Goal: Information Seeking & Learning: Check status

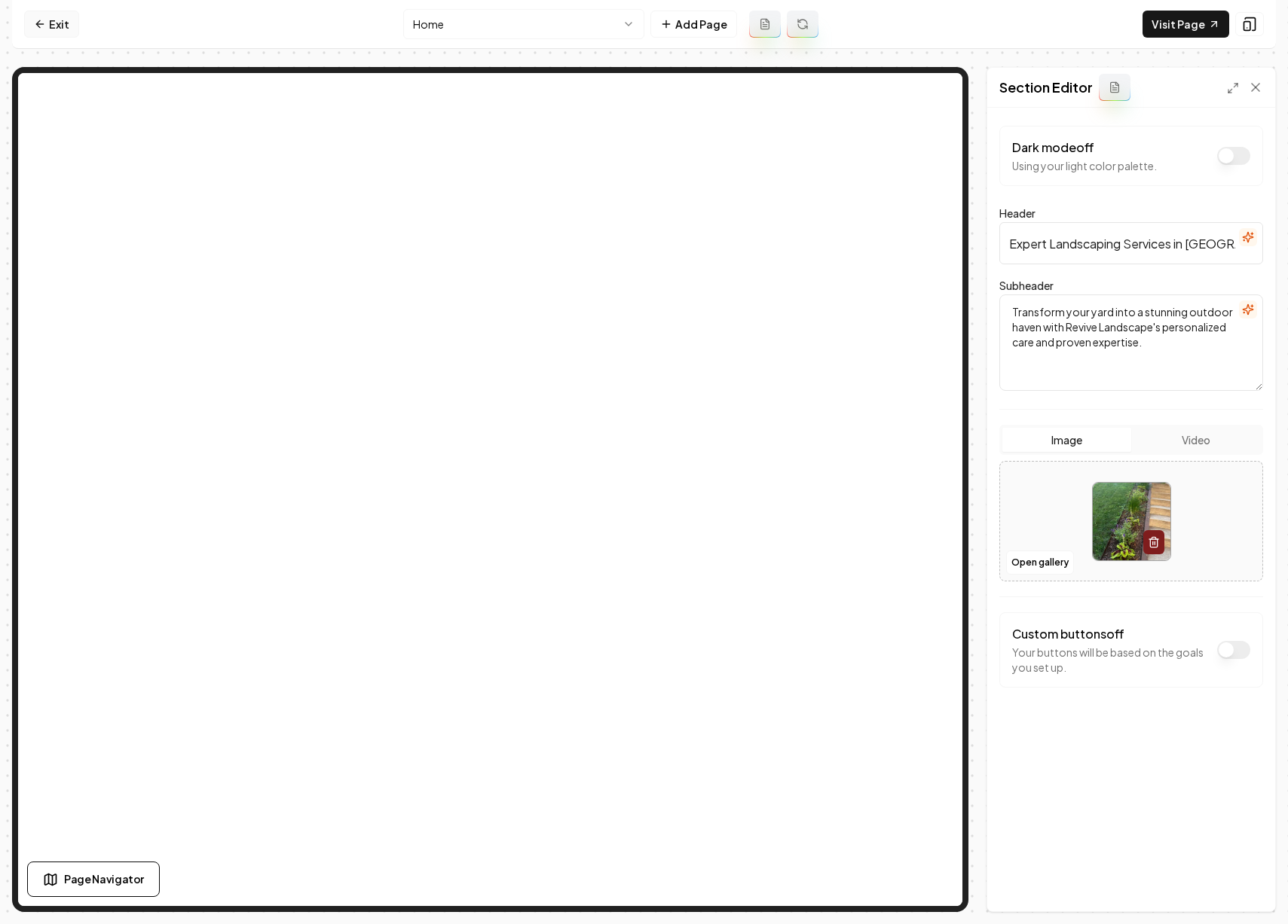
click at [50, 20] on link "Exit" at bounding box center [52, 24] width 55 height 27
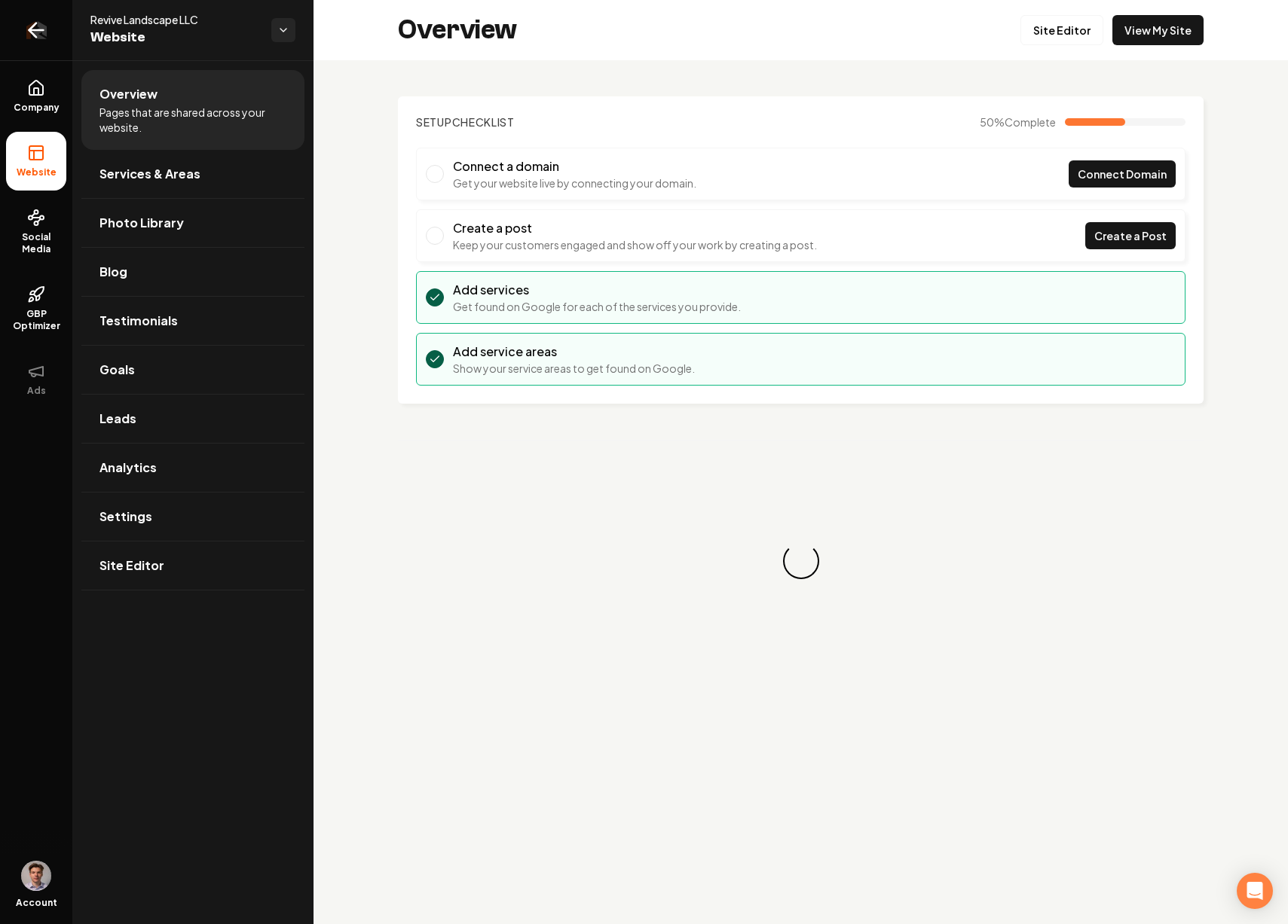
click at [42, 22] on icon "Return to dashboard" at bounding box center [37, 30] width 25 height 25
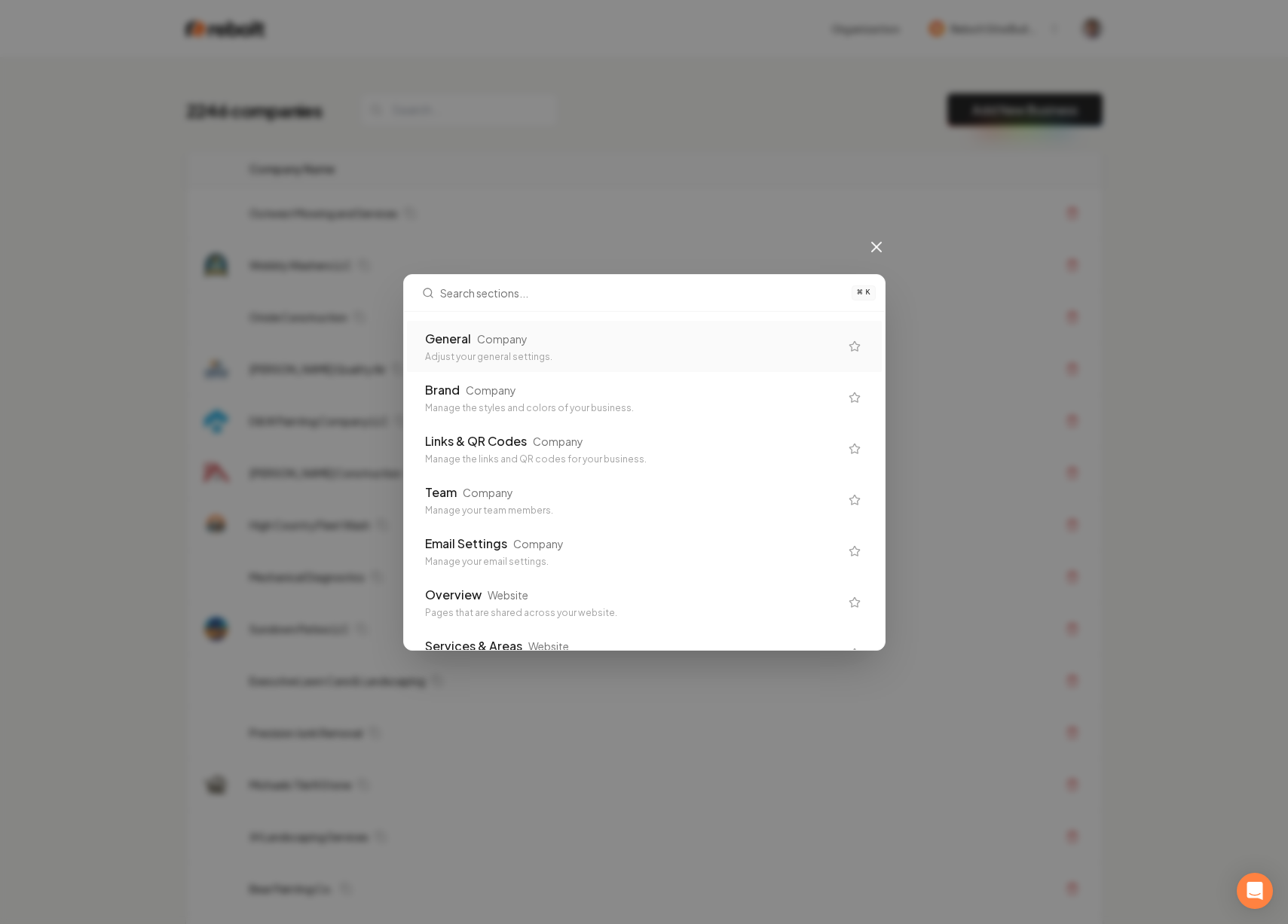
type input "p"
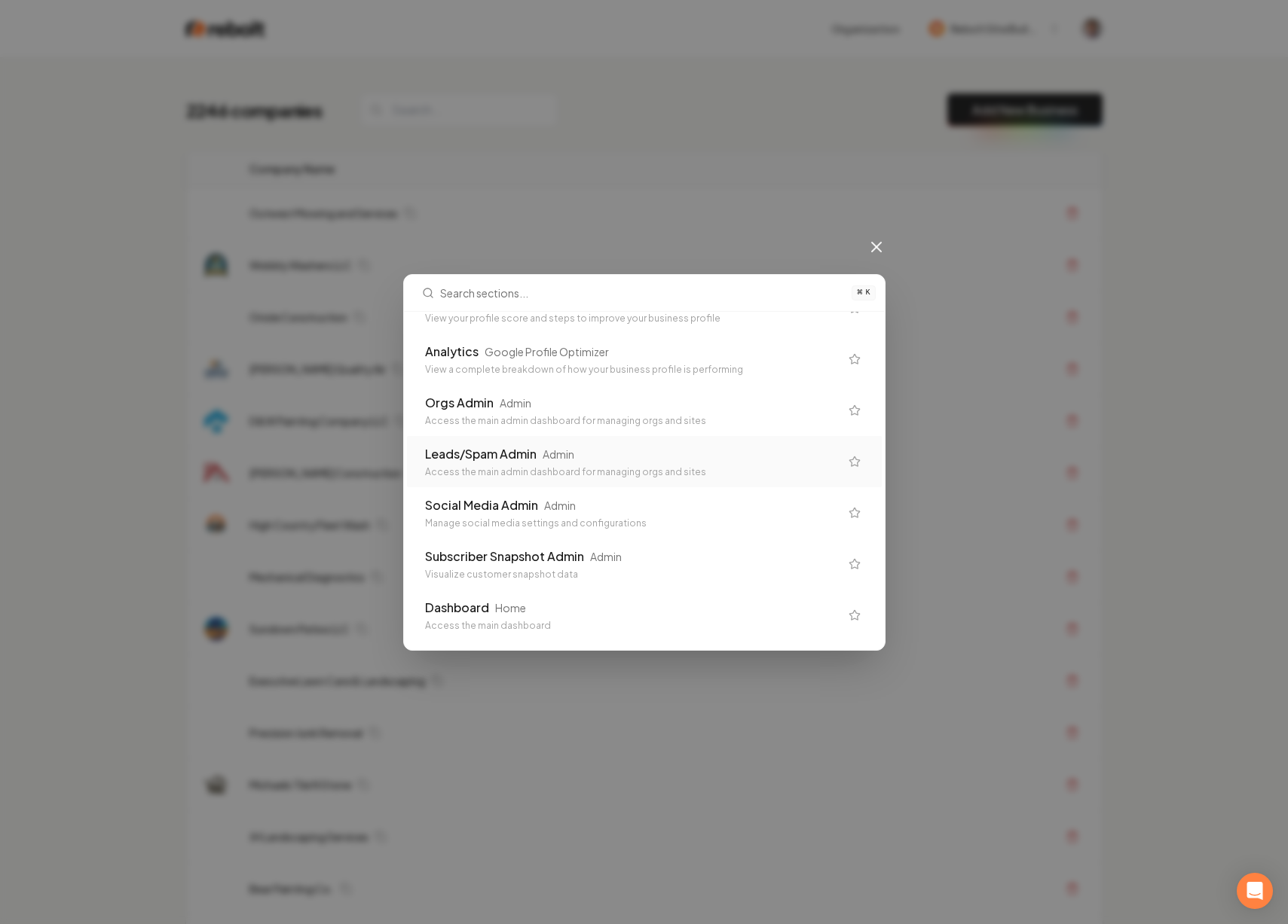
scroll to position [786, 0]
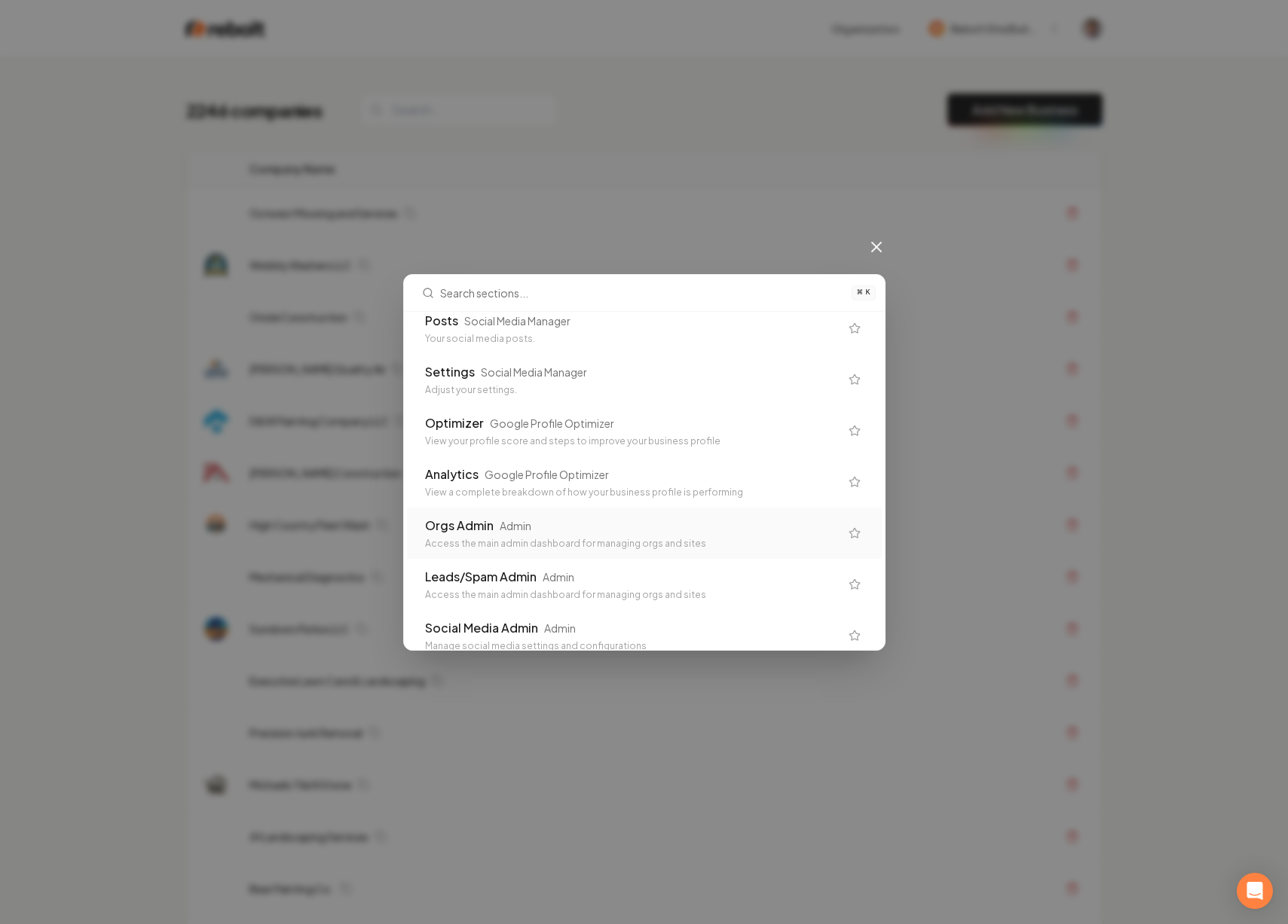
click at [848, 531] on icon "Suggestions" at bounding box center [854, 532] width 12 height 12
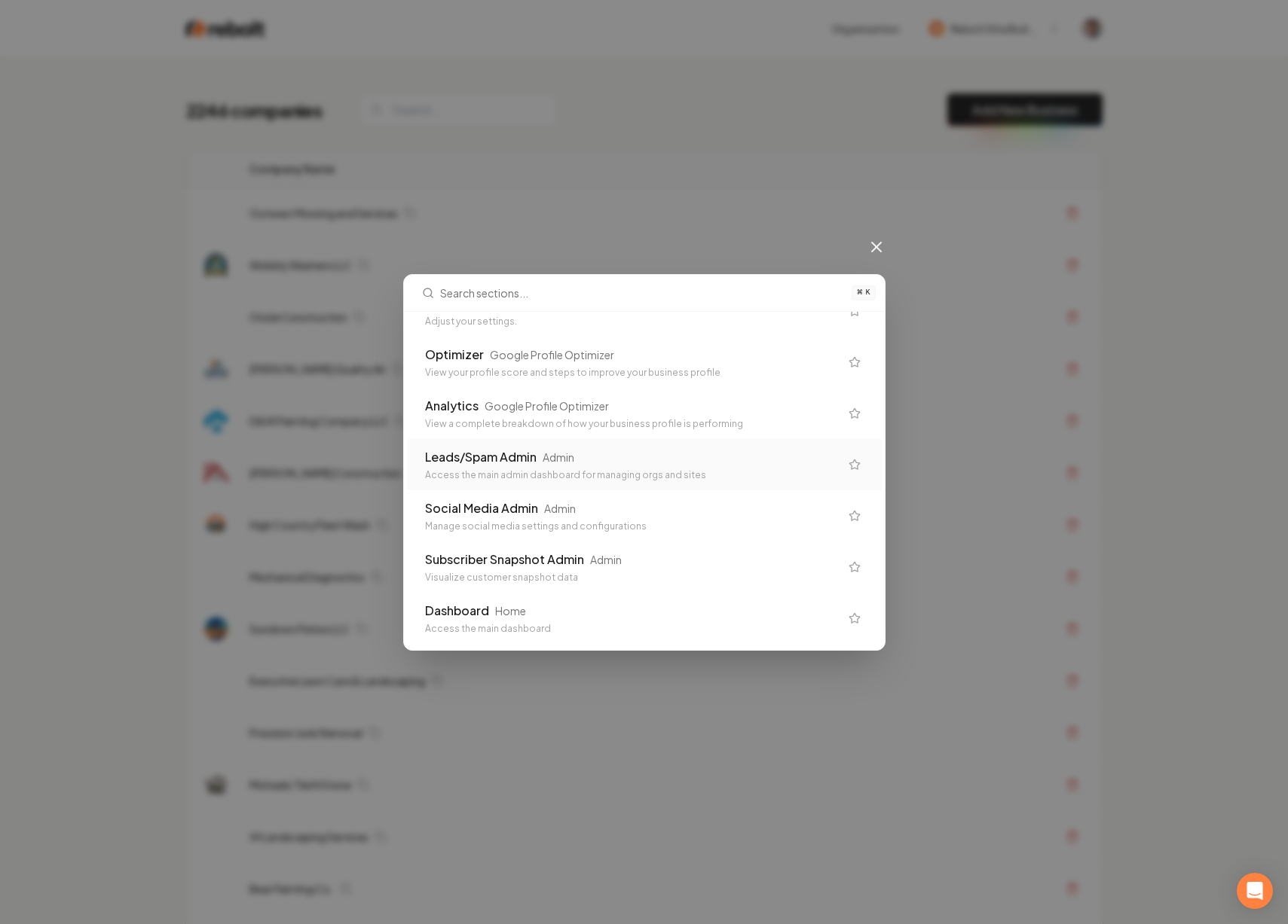
scroll to position [909, 0]
click at [928, 404] on div "⌘ K Orgs Admin Admin Access the main admin dashboard for managing orgs and site…" at bounding box center [644, 462] width 1288 height 924
click at [876, 253] on icon at bounding box center [875, 246] width 18 height 18
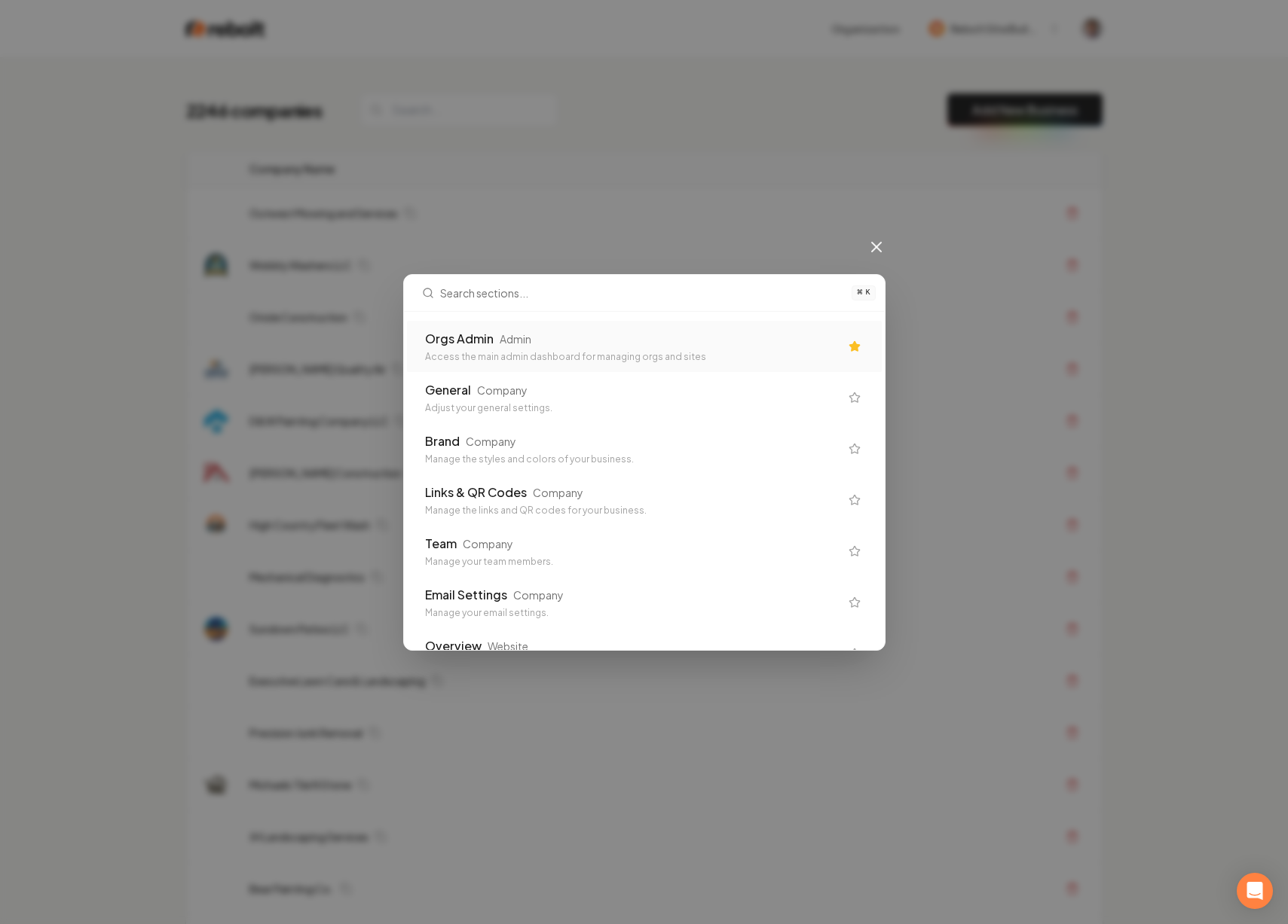
click at [698, 352] on div "Access the main admin dashboard for managing orgs and sites" at bounding box center [632, 357] width 415 height 12
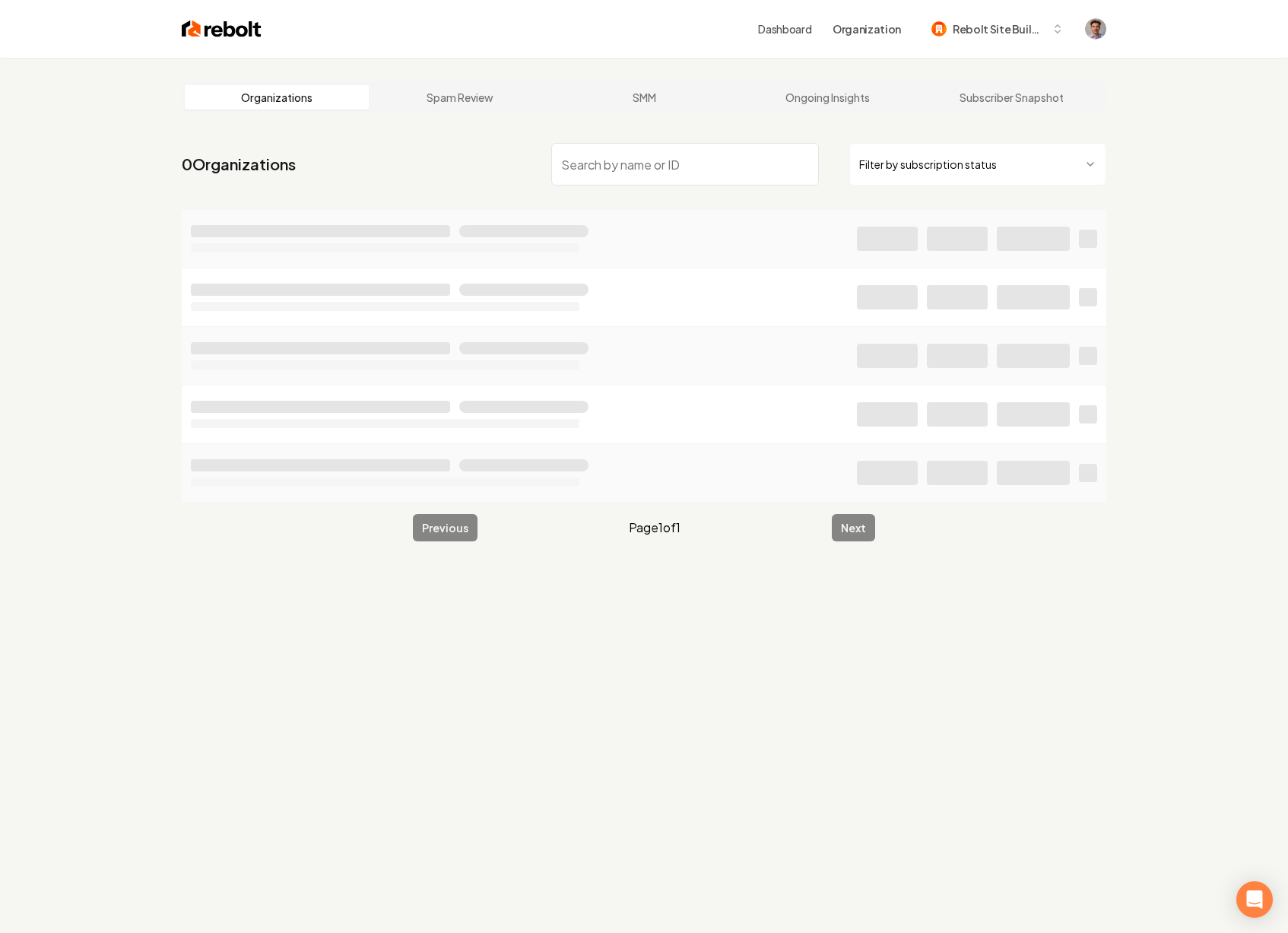
click at [607, 168] on input "search" at bounding box center [684, 164] width 268 height 43
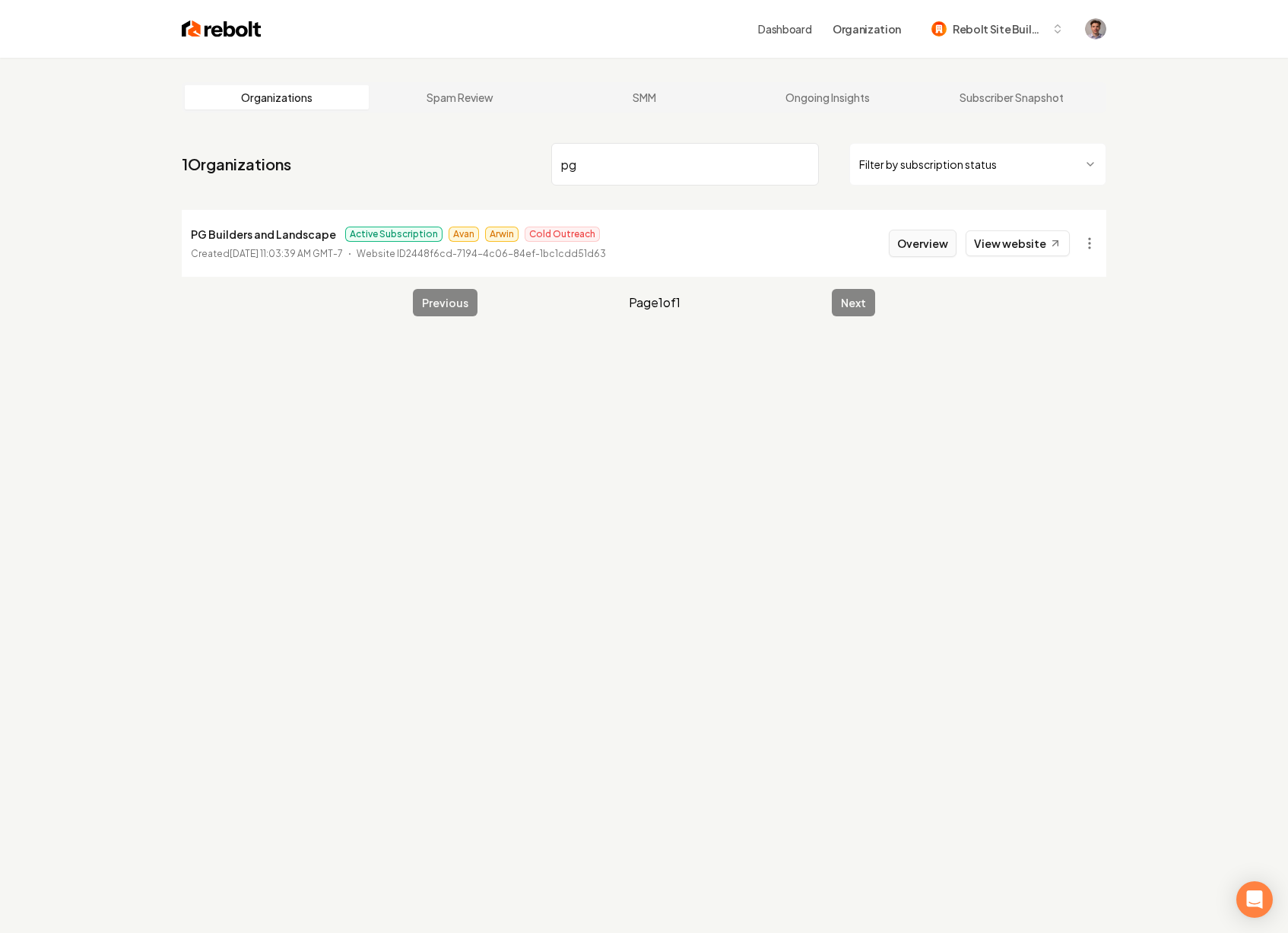
type input "pg"
click at [902, 247] on button "Overview" at bounding box center [922, 243] width 68 height 28
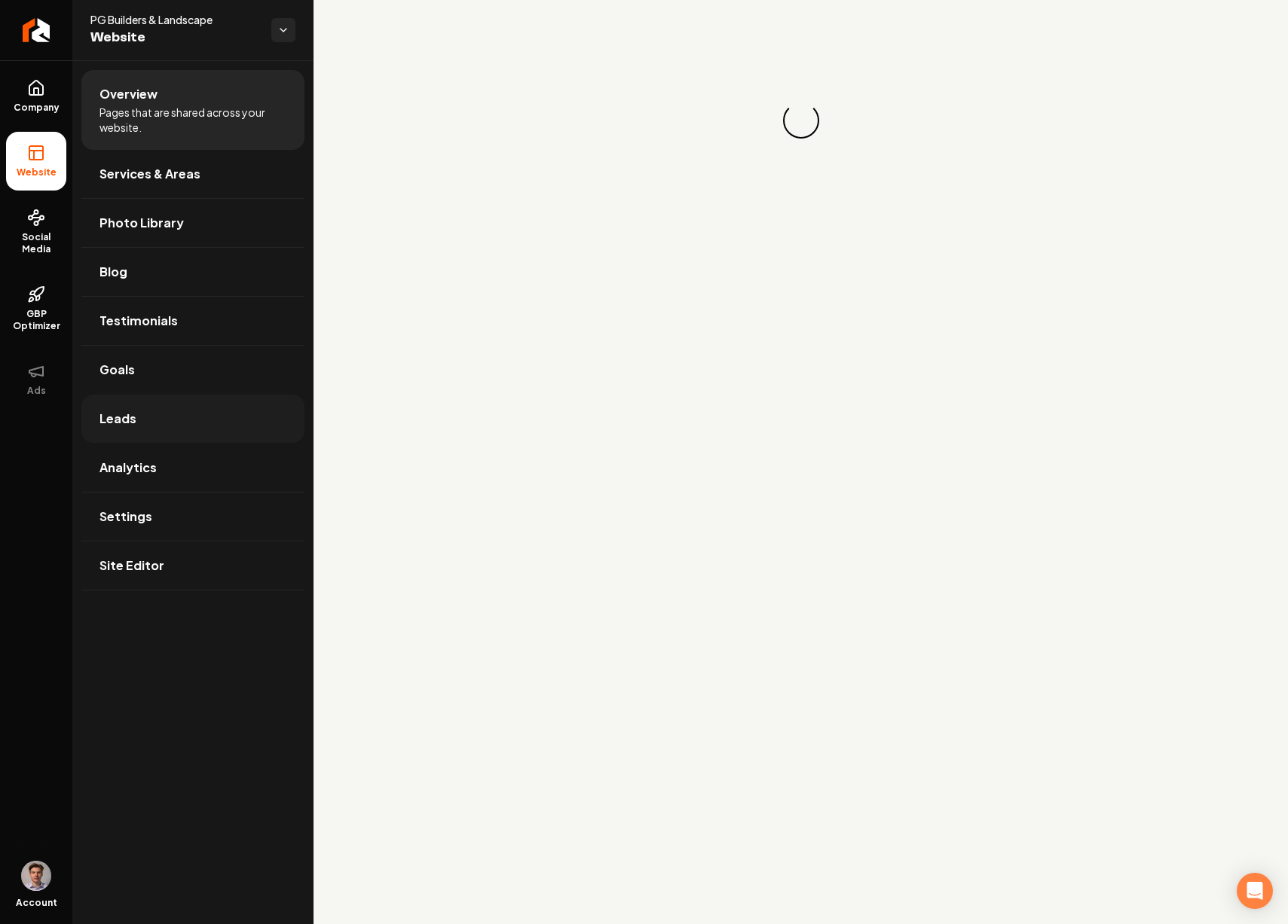
click at [161, 409] on link "Leads" at bounding box center [193, 418] width 223 height 48
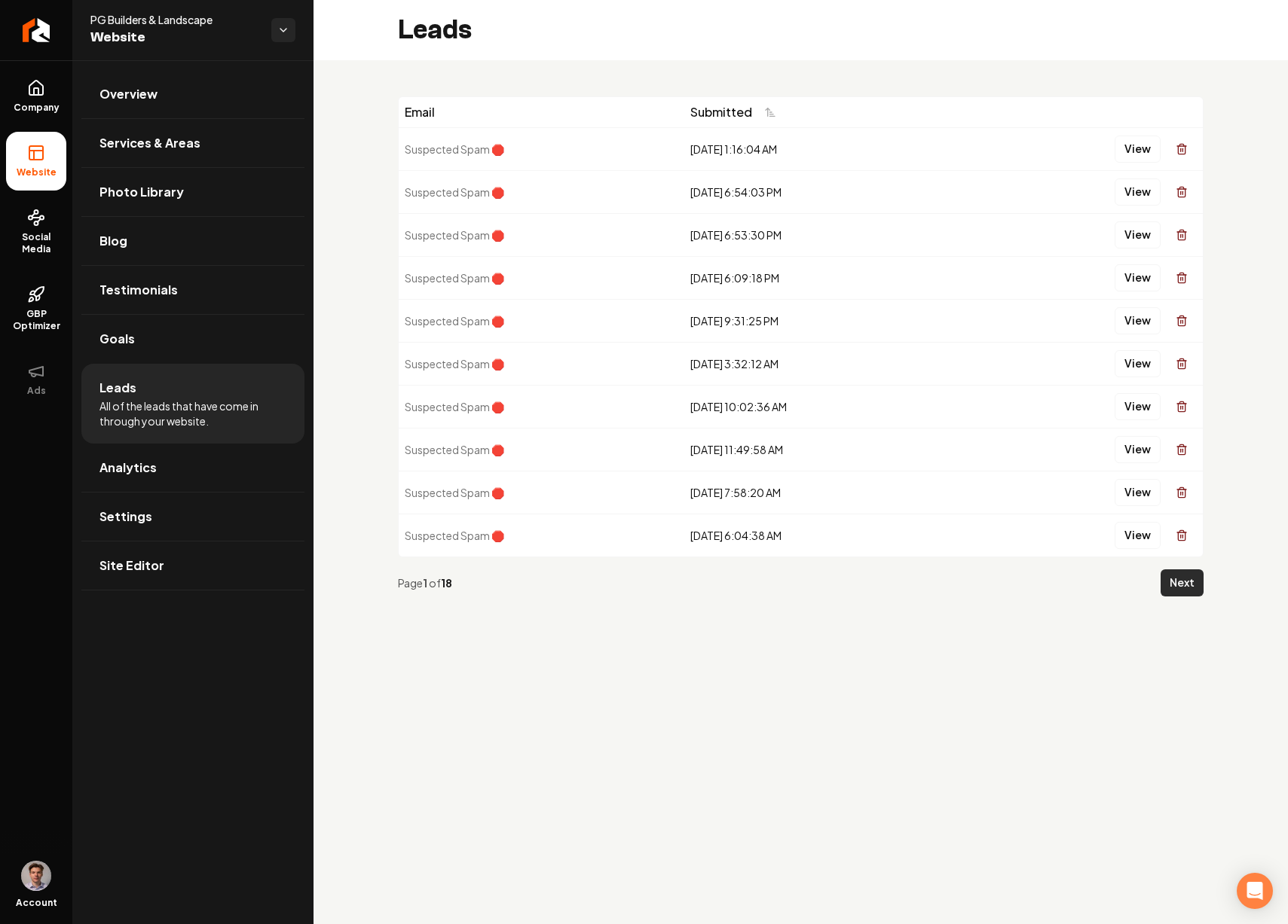
click at [1180, 580] on button "Next" at bounding box center [1181, 582] width 42 height 27
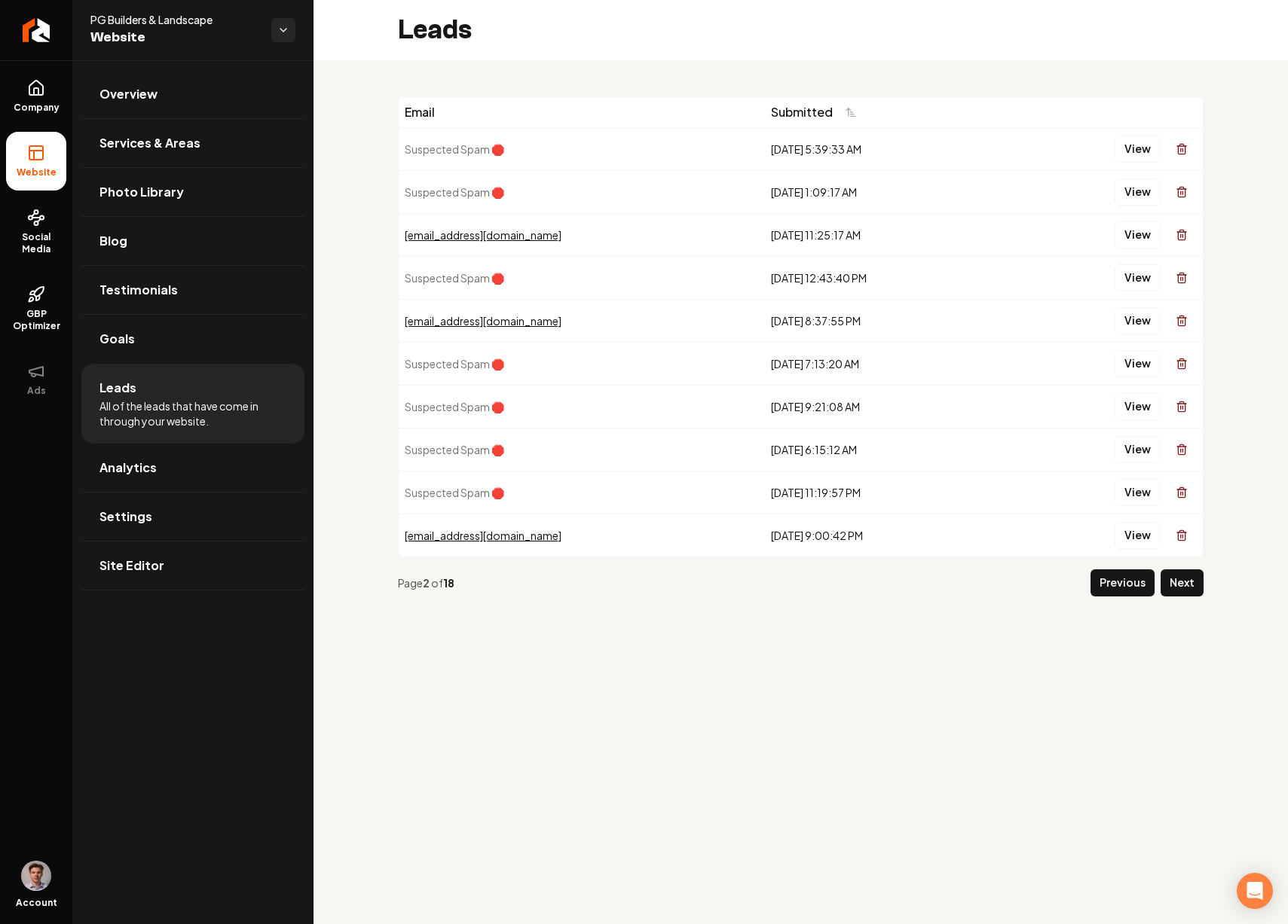
drag, startPoint x: 734, startPoint y: 242, endPoint x: 818, endPoint y: 237, distance: 84.1
click at [788, 244] on td "[DATE] 11:25:17 AM" at bounding box center [881, 234] width 233 height 42
click at [1132, 229] on button "View" at bounding box center [1137, 235] width 46 height 27
click at [1192, 584] on button "Next" at bounding box center [1181, 582] width 42 height 27
